Goal: Navigation & Orientation: Understand site structure

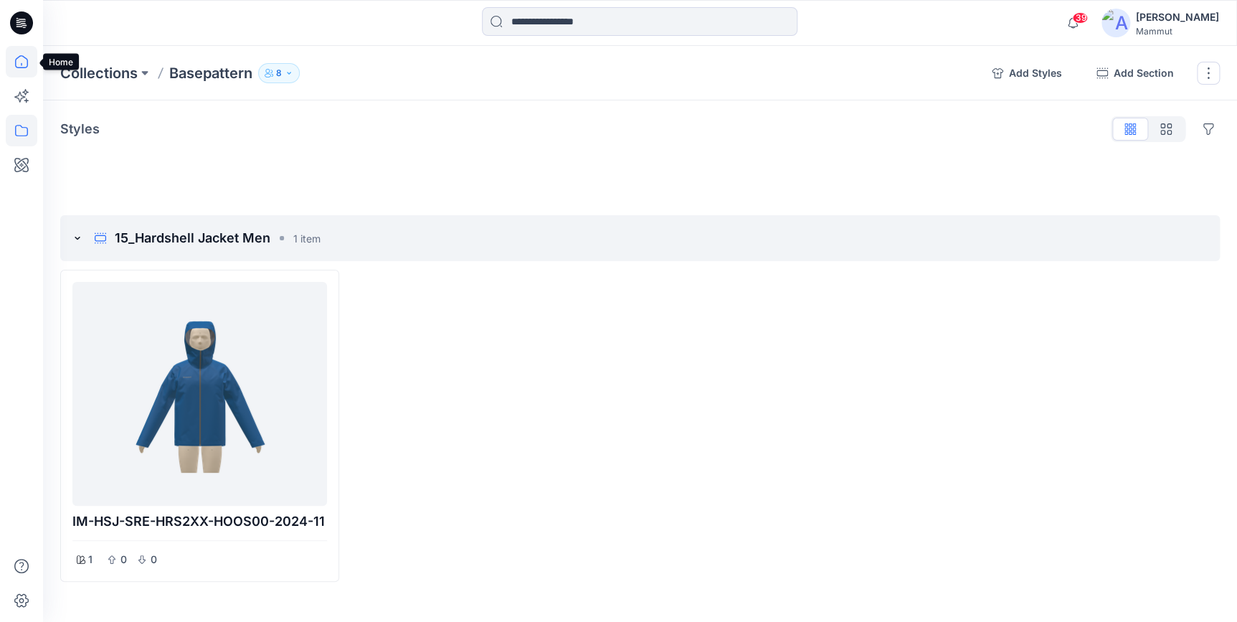
click at [21, 61] on icon at bounding box center [22, 62] width 32 height 32
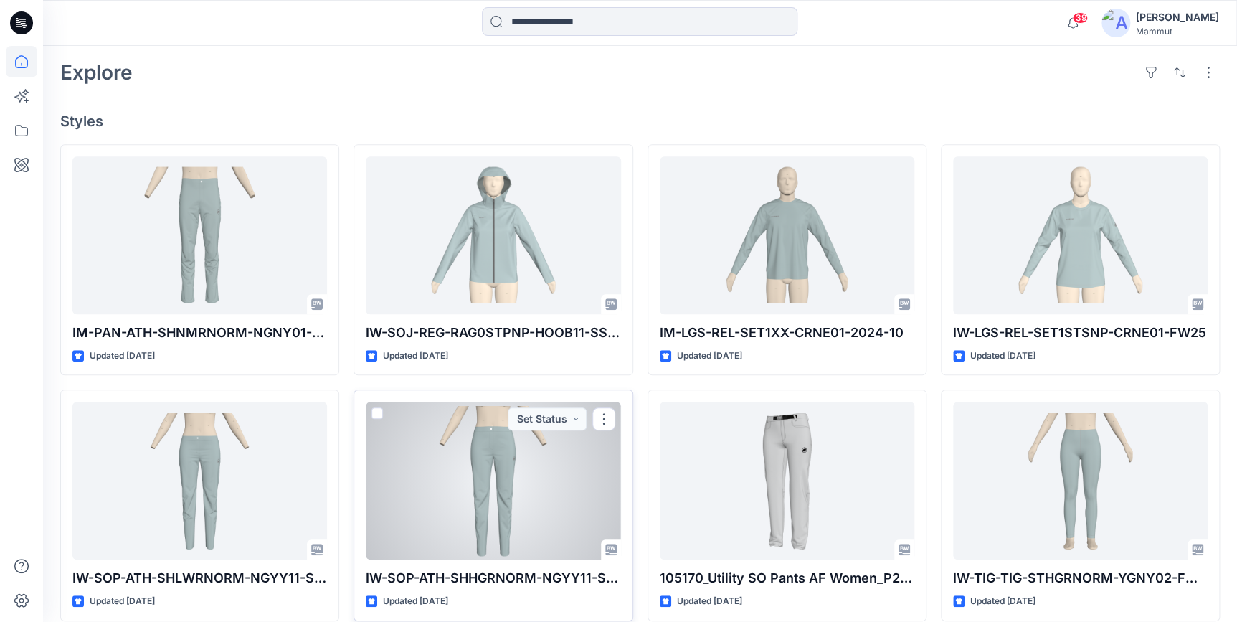
scroll to position [608, 0]
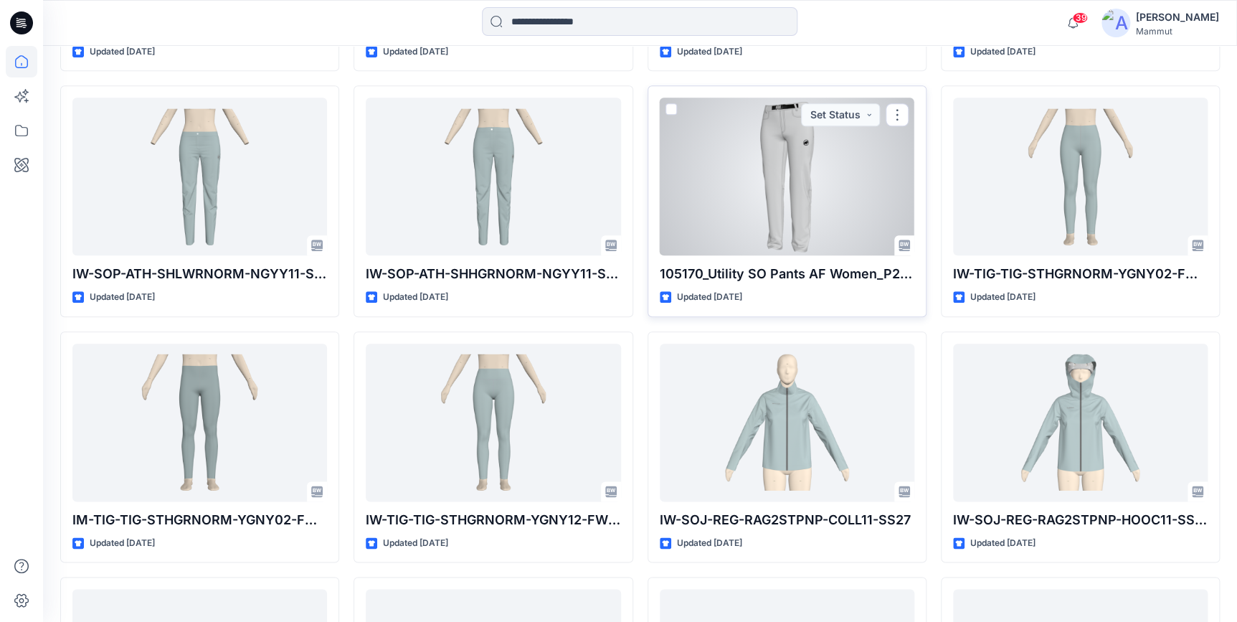
click at [829, 184] on div at bounding box center [787, 177] width 255 height 158
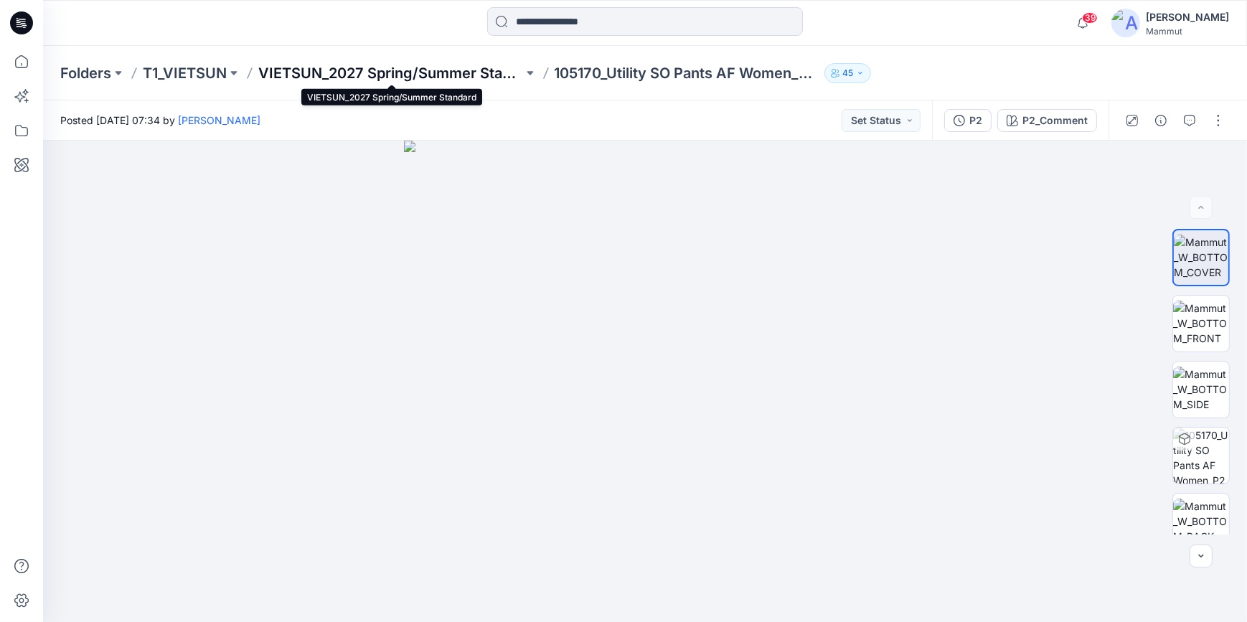
click at [436, 75] on p "VIETSUN_2027 Spring/Summer Standard" at bounding box center [390, 73] width 265 height 20
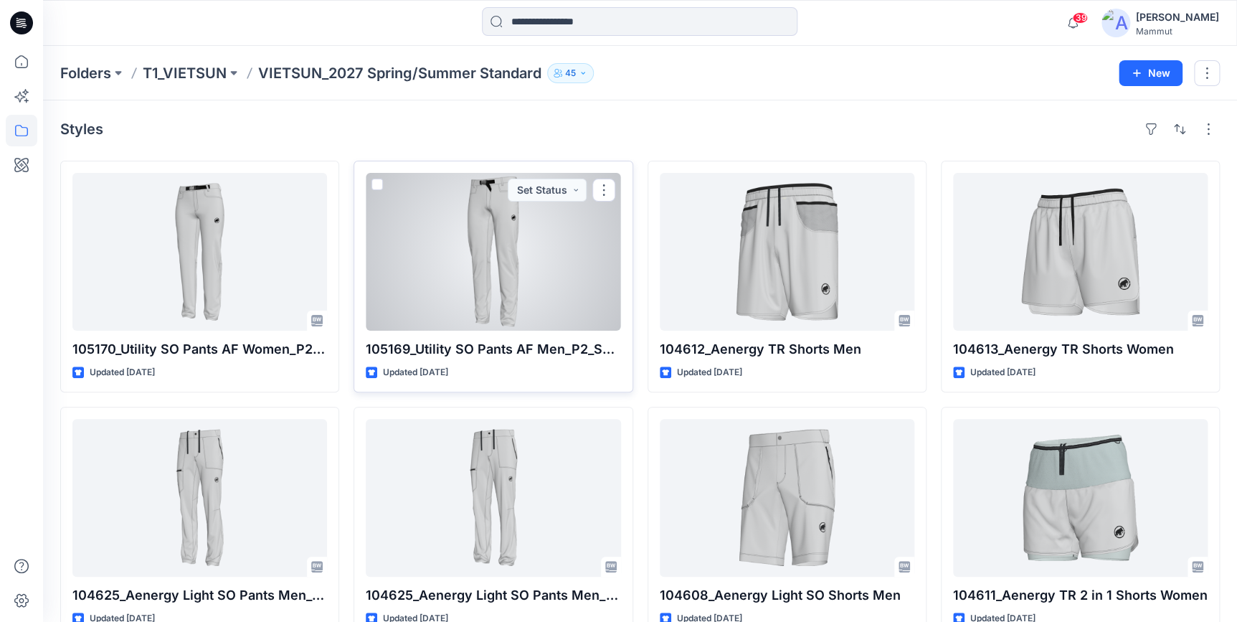
click at [505, 251] on div at bounding box center [493, 252] width 255 height 158
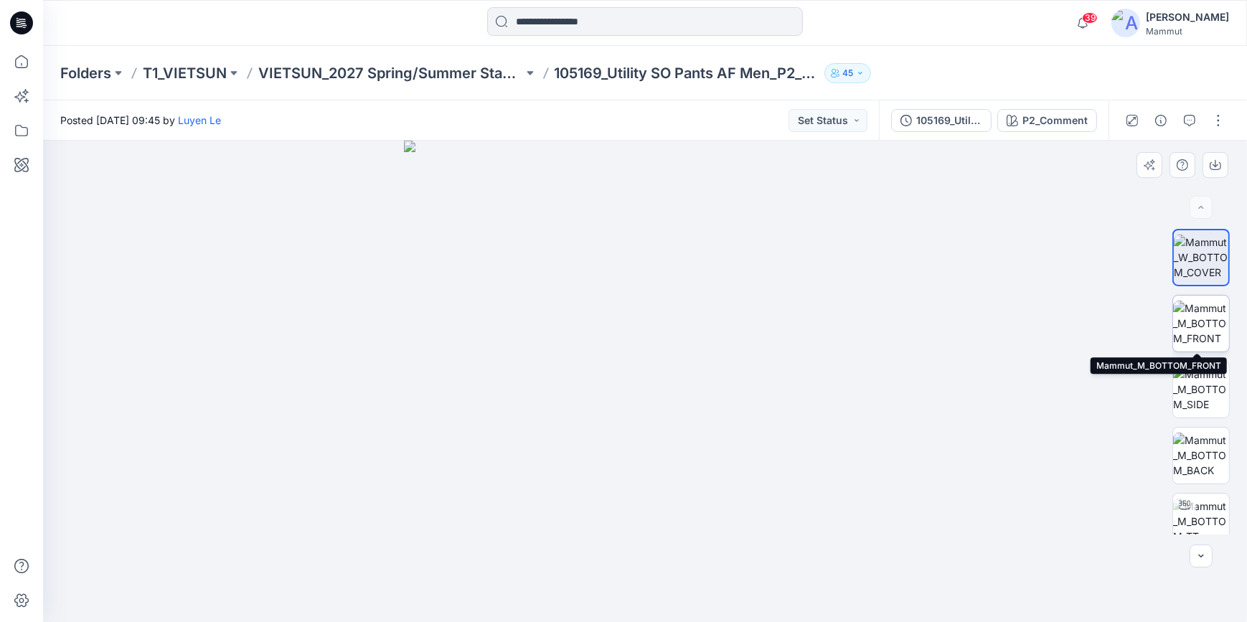
click at [1194, 316] on img at bounding box center [1201, 323] width 56 height 45
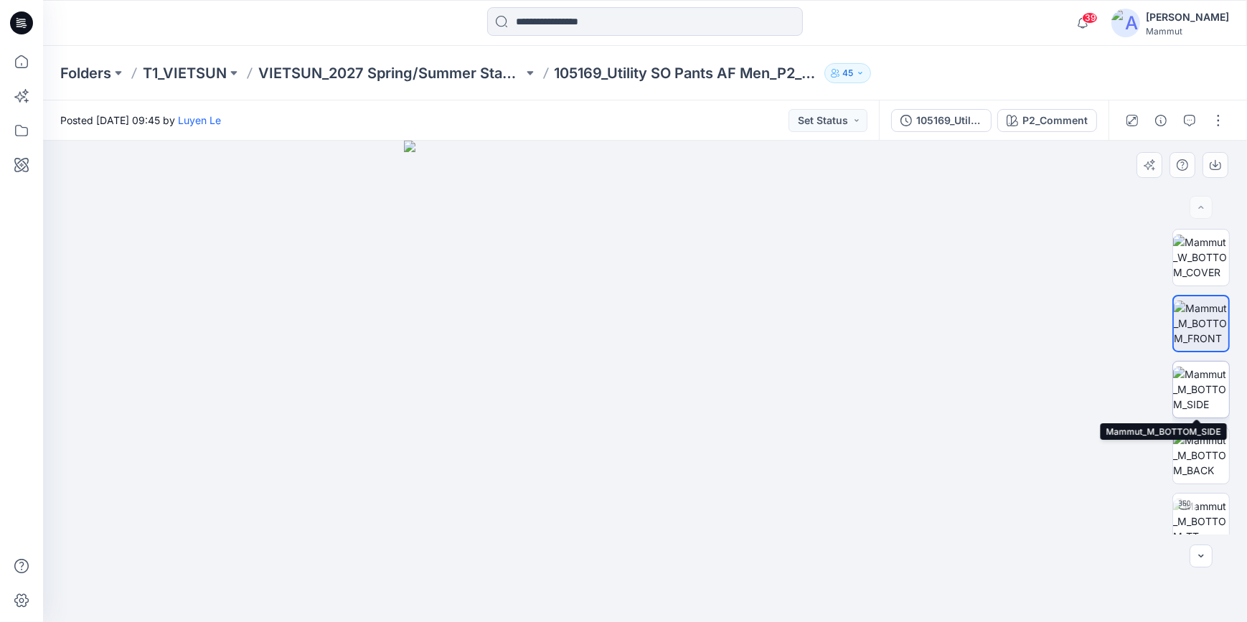
click at [1201, 387] on img at bounding box center [1201, 389] width 56 height 45
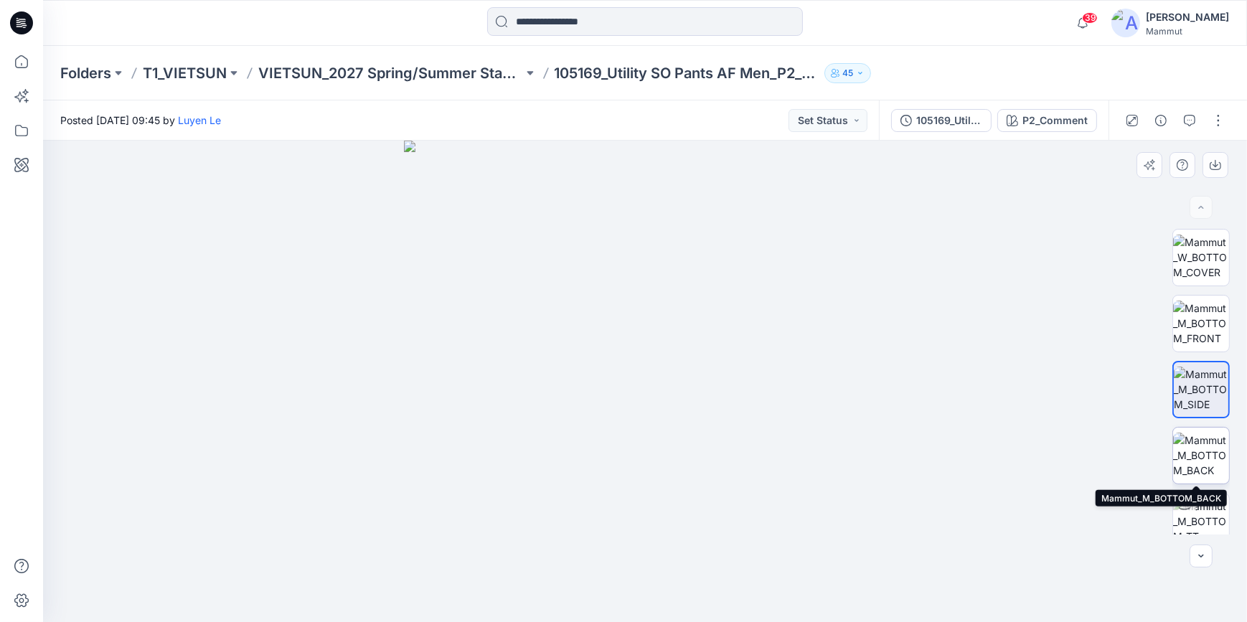
click at [1199, 455] on img at bounding box center [1201, 455] width 56 height 45
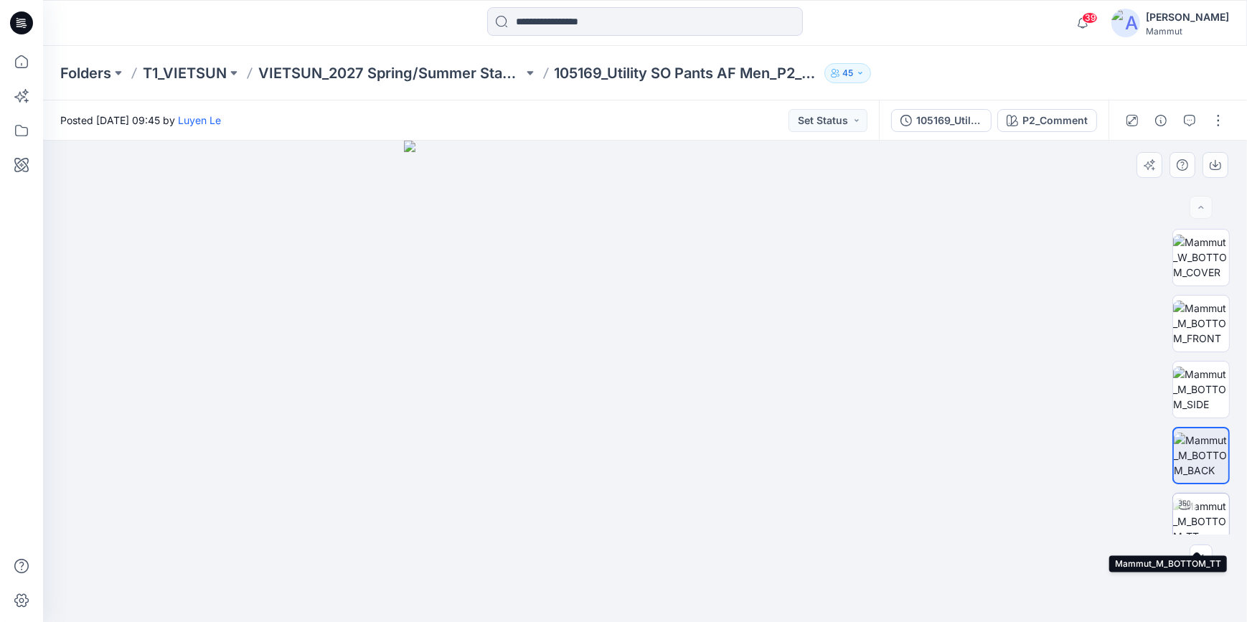
click at [1193, 514] on img at bounding box center [1201, 521] width 56 height 45
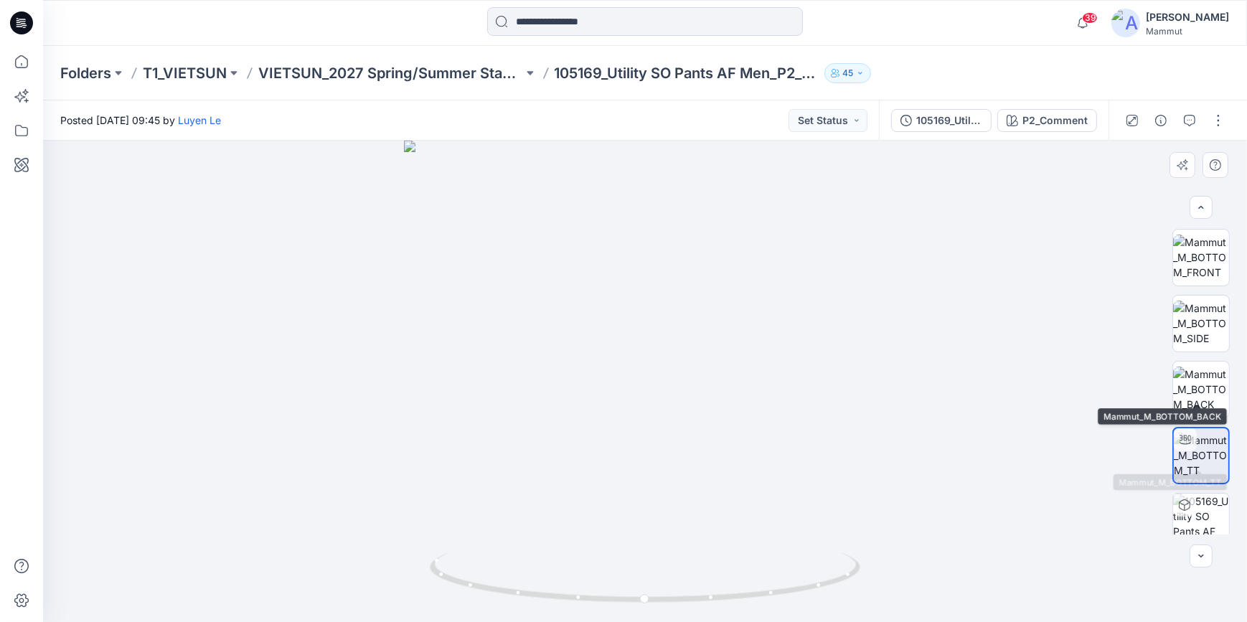
scroll to position [81, 0]
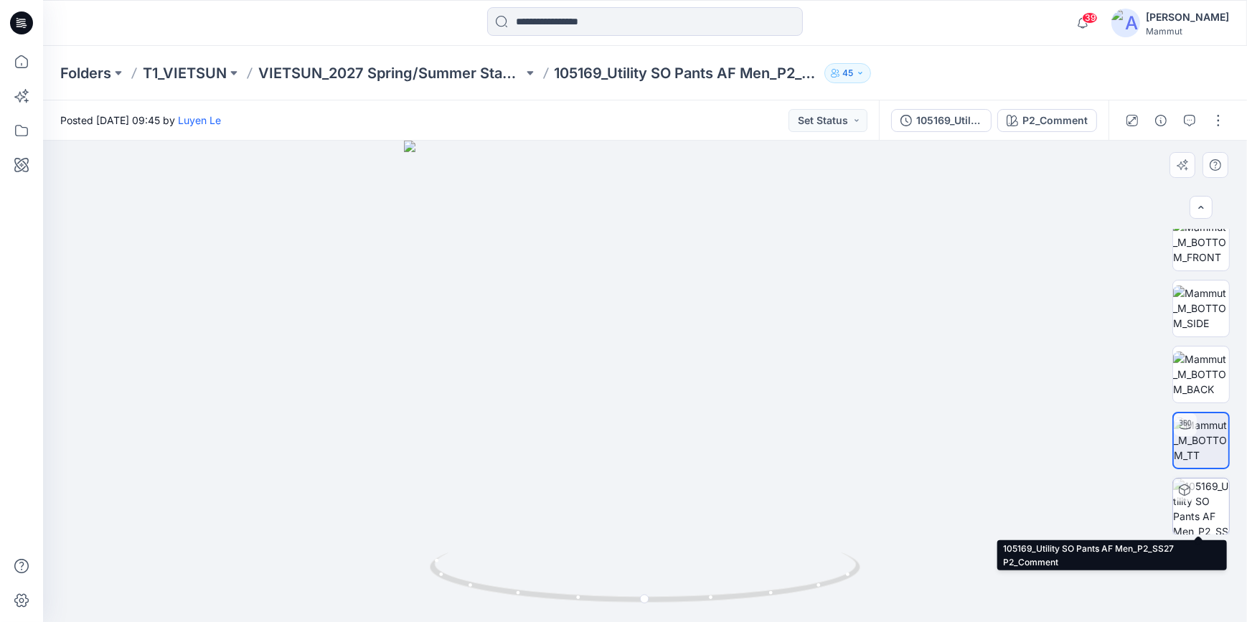
click at [1195, 504] on img at bounding box center [1201, 506] width 56 height 56
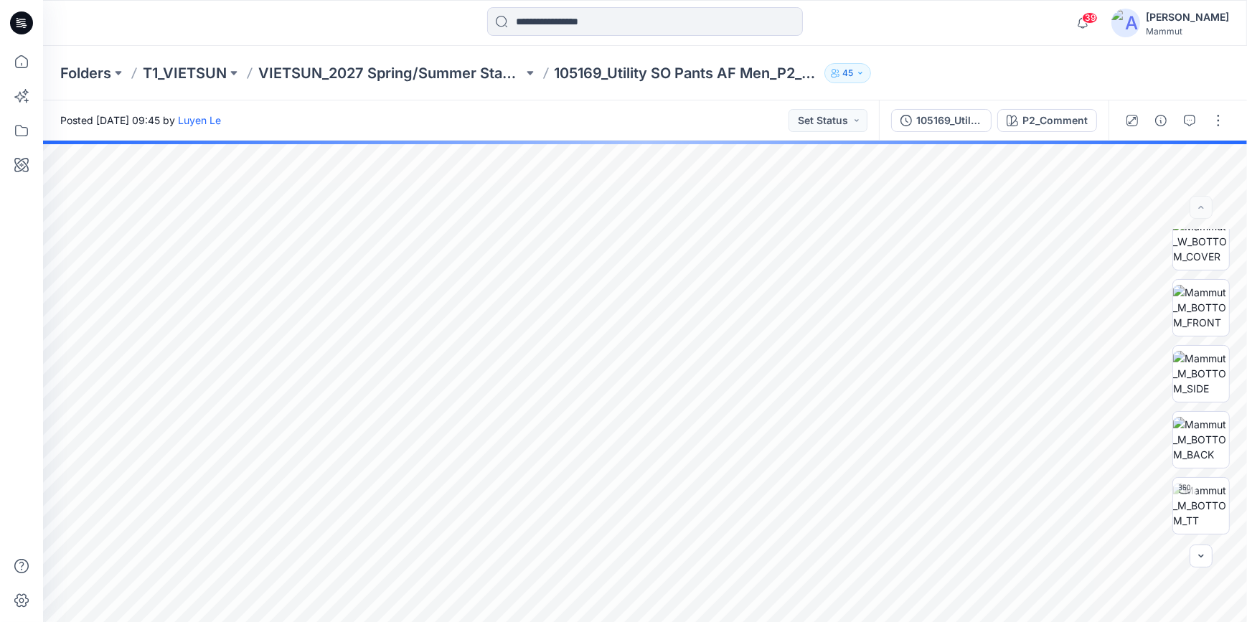
scroll to position [0, 0]
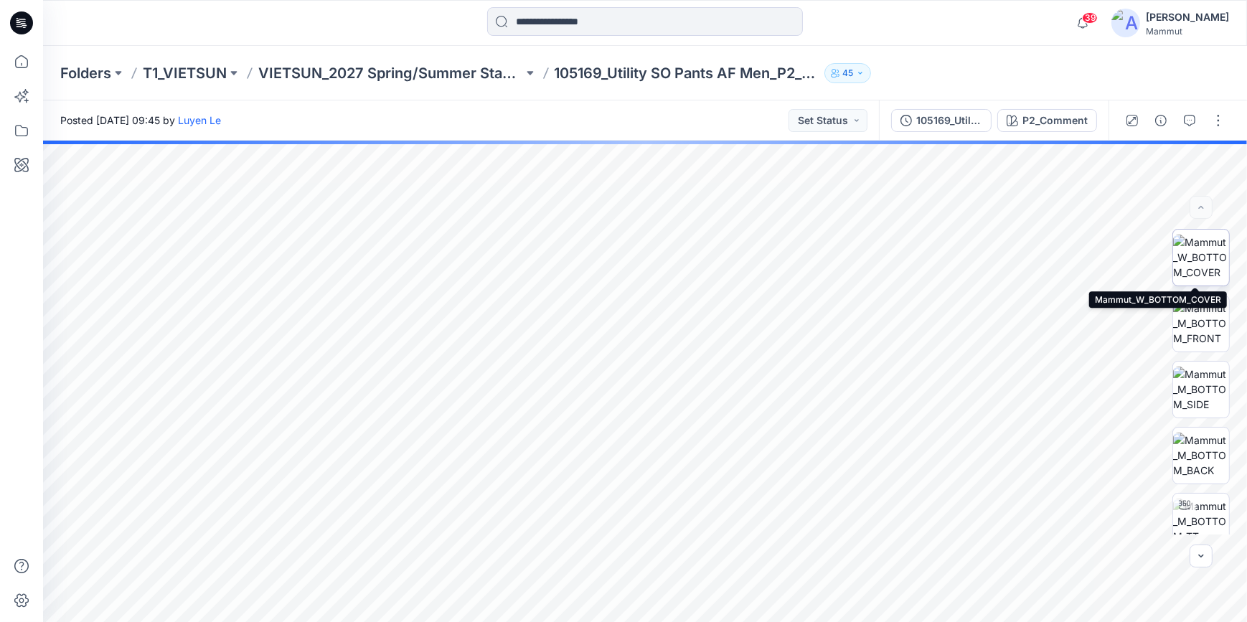
click at [1191, 258] on img at bounding box center [1201, 257] width 56 height 45
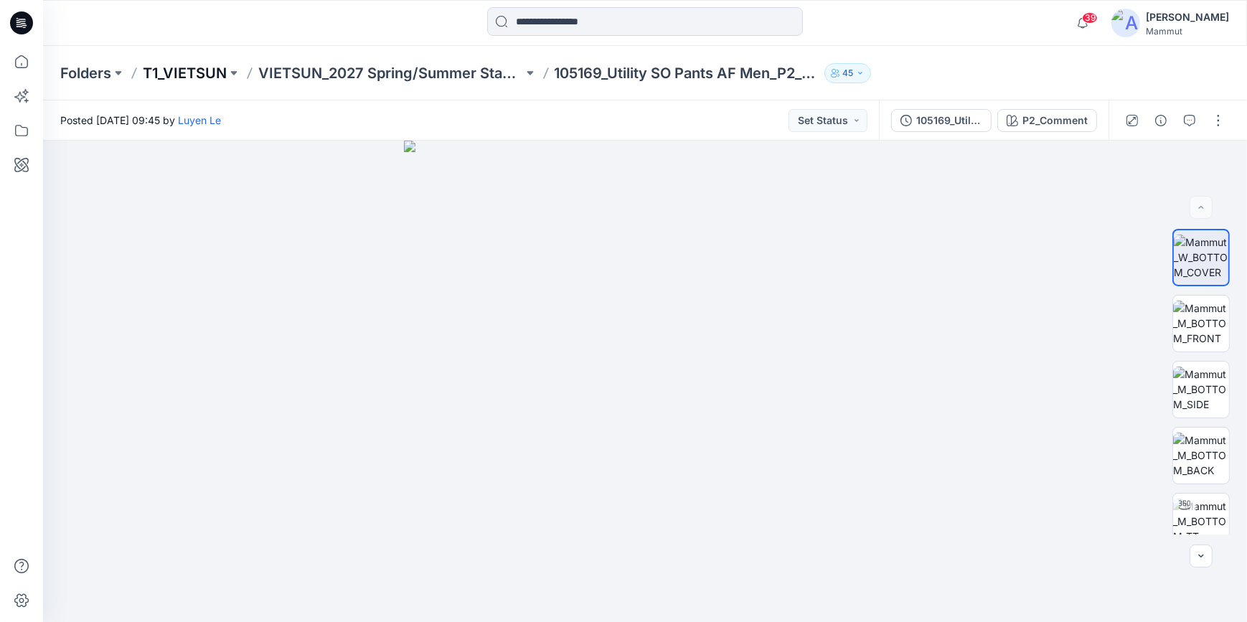
click at [200, 67] on p "T1_VIETSUN" at bounding box center [185, 73] width 84 height 20
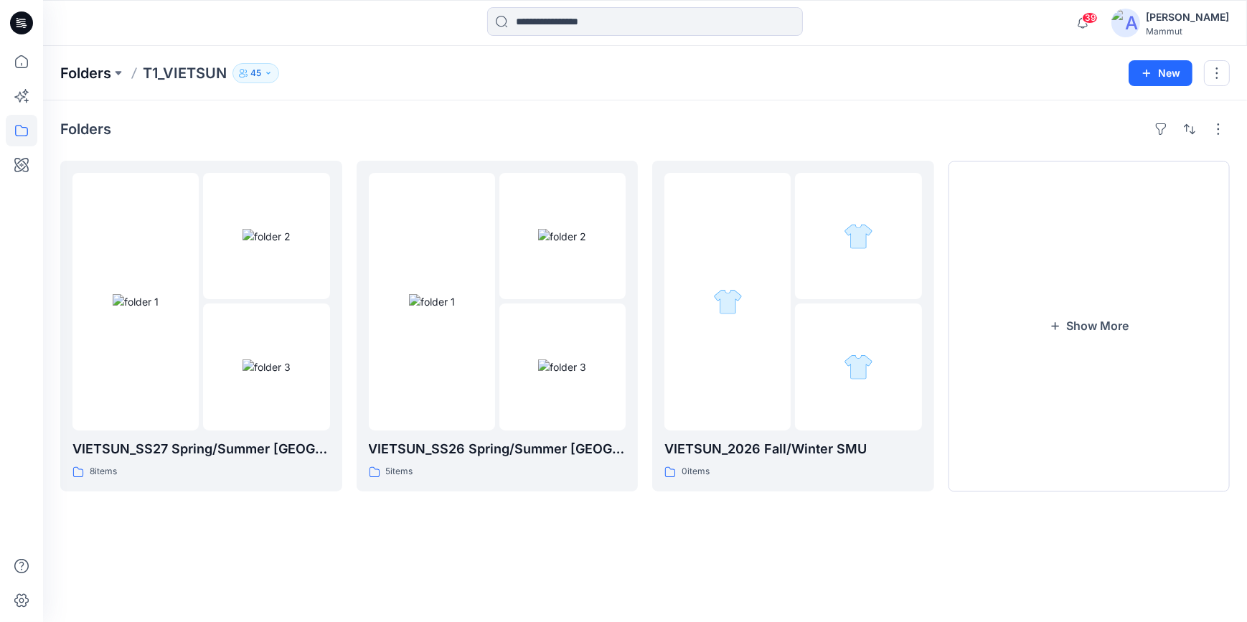
click at [92, 70] on p "Folders" at bounding box center [85, 73] width 51 height 20
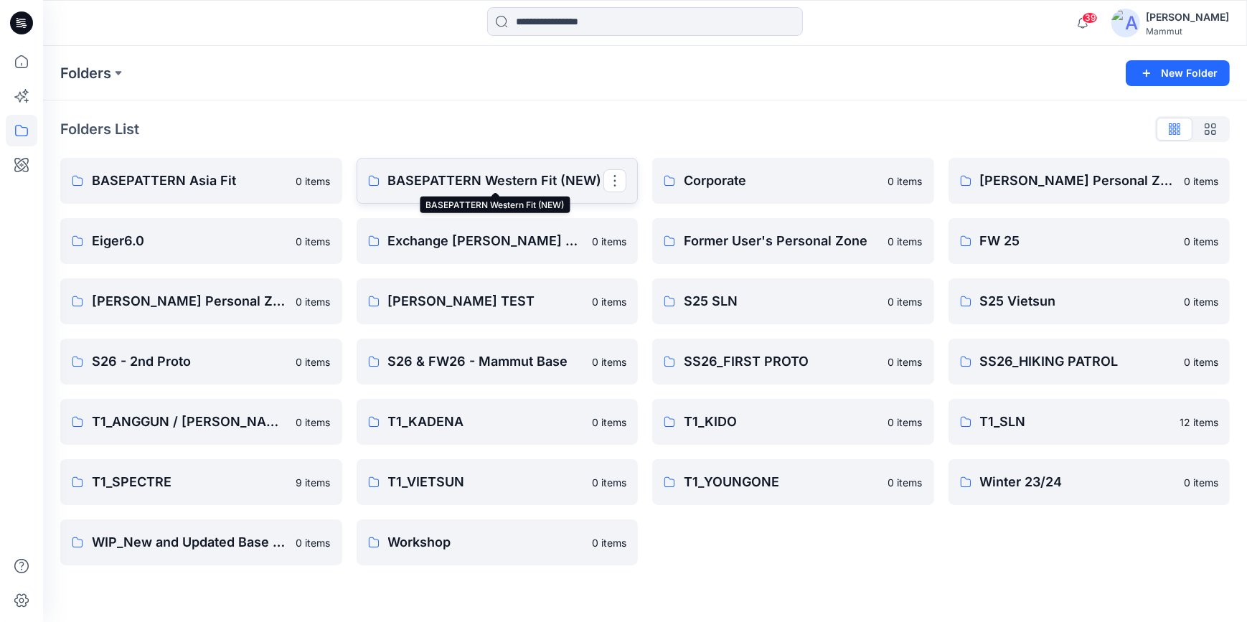
click at [517, 174] on p "BASEPATTERN Western Fit (NEW)" at bounding box center [496, 181] width 216 height 20
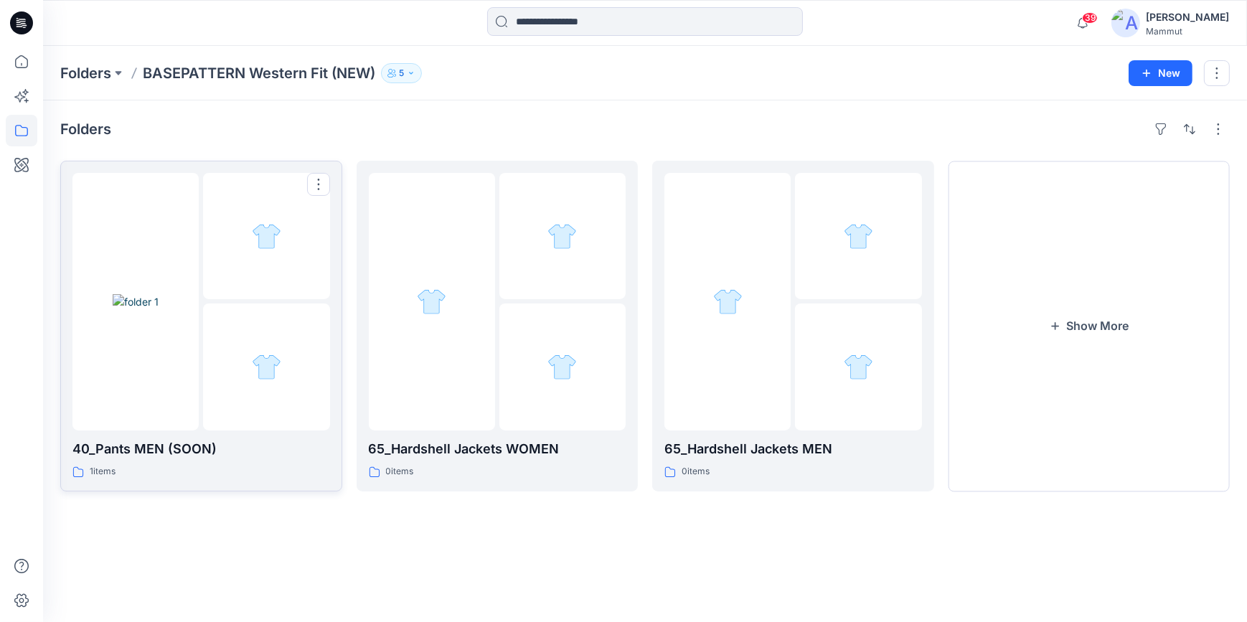
click at [131, 309] on img at bounding box center [136, 301] width 46 height 15
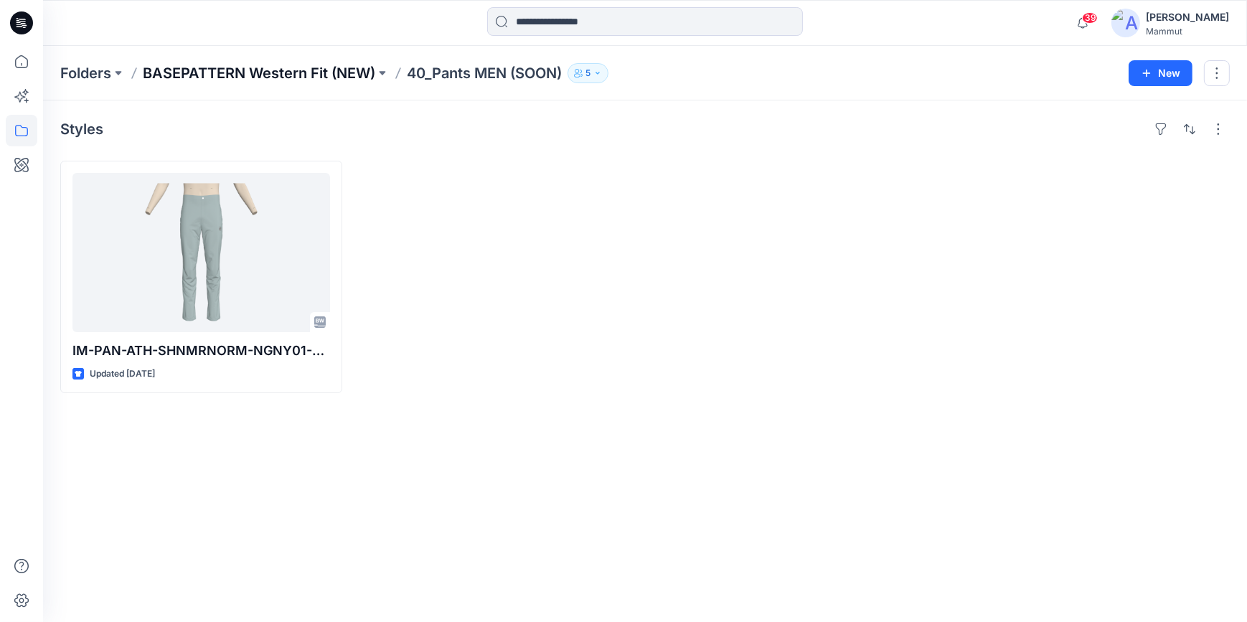
click at [273, 70] on p "BASEPATTERN Western Fit (NEW)" at bounding box center [259, 73] width 232 height 20
